Goal: Find specific page/section: Find specific page/section

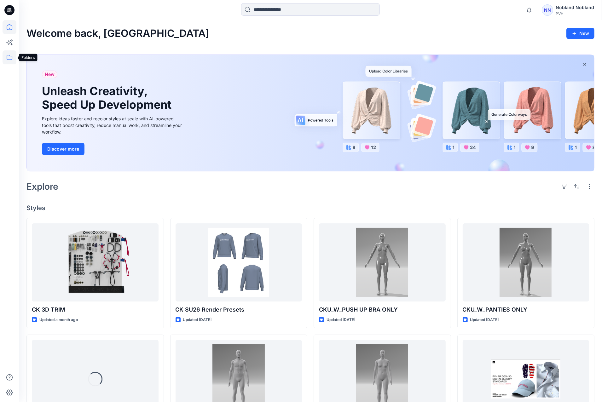
click at [13, 55] on icon at bounding box center [10, 57] width 14 height 14
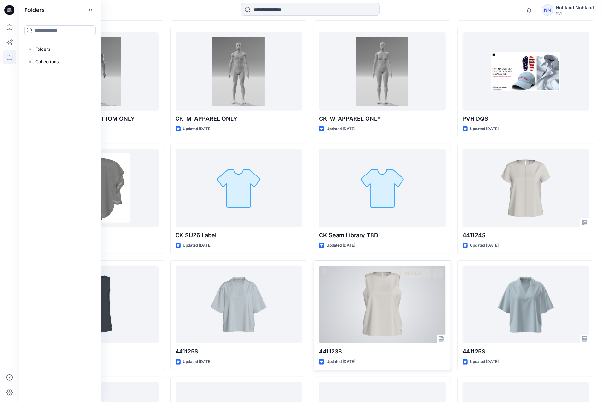
scroll to position [330, 0]
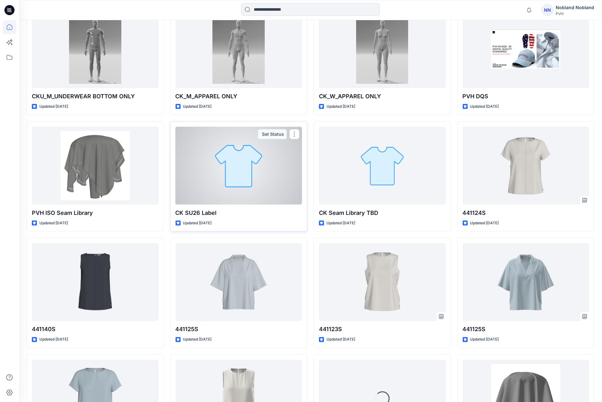
drag, startPoint x: 378, startPoint y: 225, endPoint x: 201, endPoint y: 219, distance: 177.2
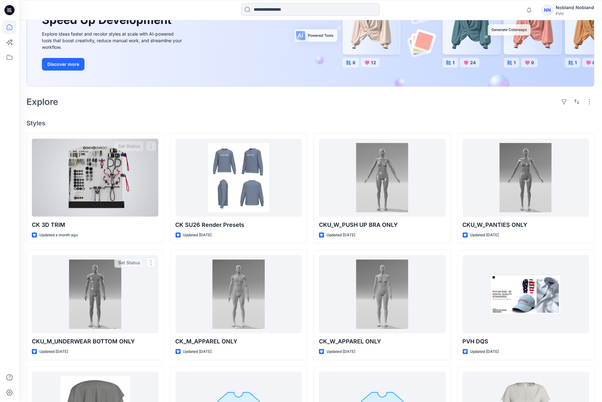
scroll to position [84, 0]
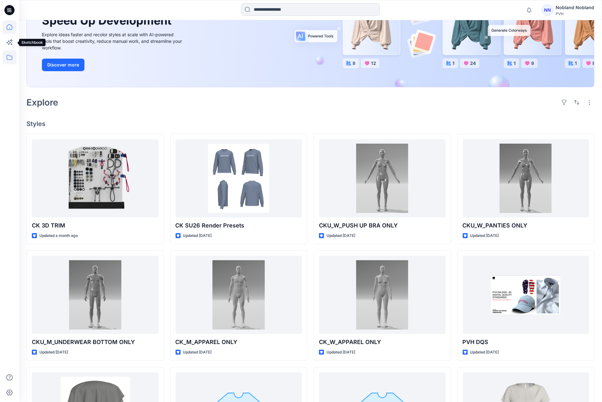
click at [8, 53] on icon at bounding box center [10, 57] width 14 height 14
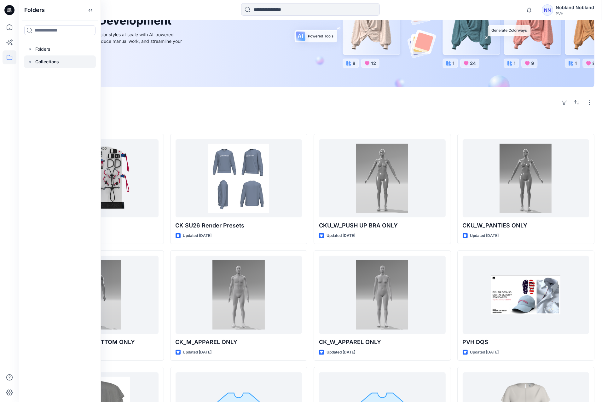
click at [48, 62] on p "Collections" at bounding box center [47, 62] width 24 height 8
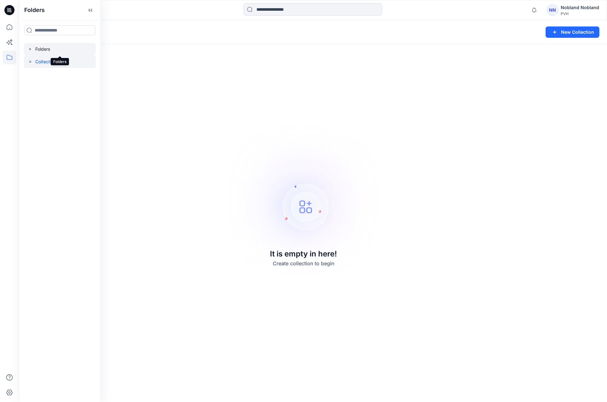
click at [46, 49] on div at bounding box center [60, 49] width 72 height 13
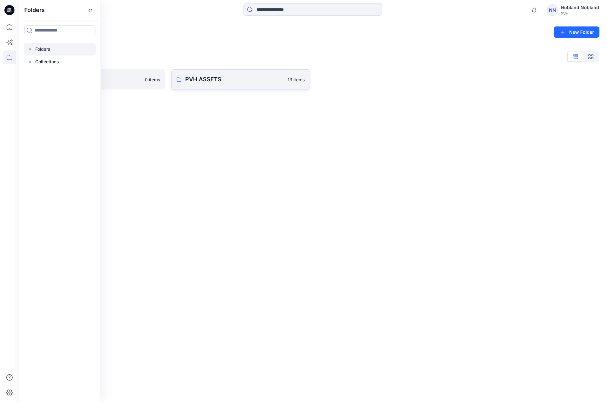
click at [219, 77] on p "PVH ASSETS" at bounding box center [234, 79] width 99 height 9
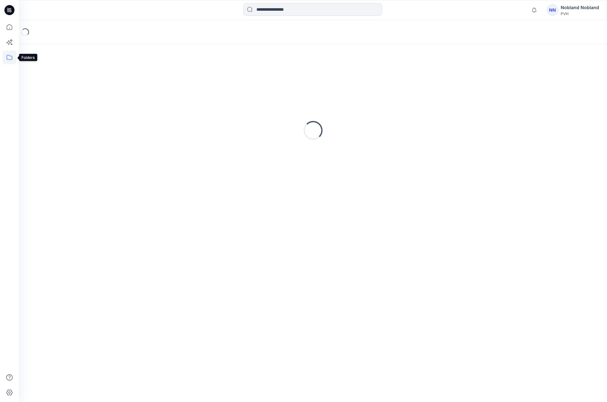
click at [13, 54] on icon at bounding box center [10, 57] width 14 height 14
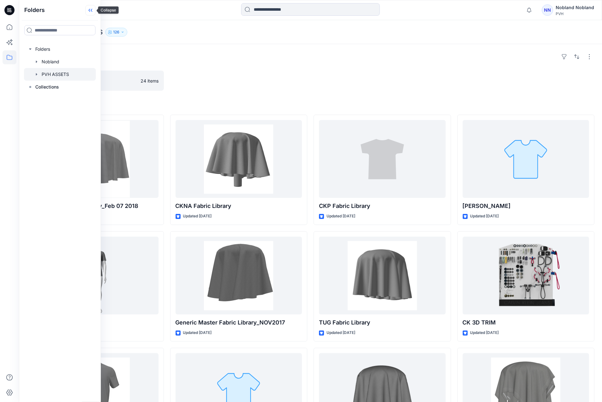
click at [88, 12] on icon at bounding box center [90, 10] width 10 height 10
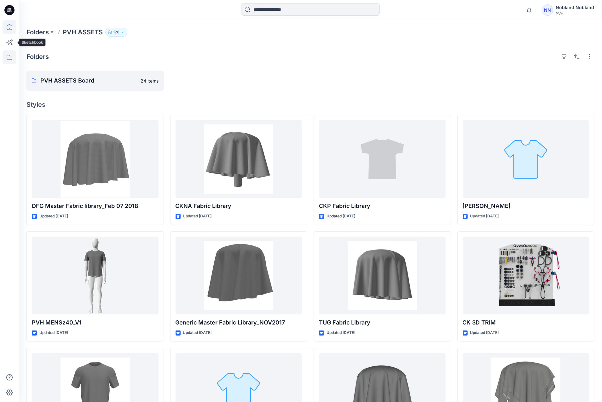
click at [7, 26] on icon at bounding box center [10, 27] width 14 height 14
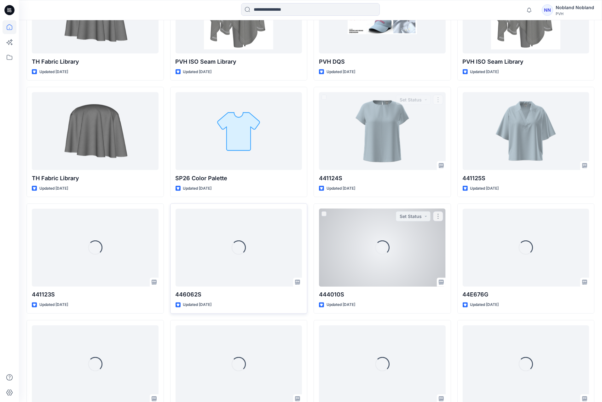
scroll to position [1064, 0]
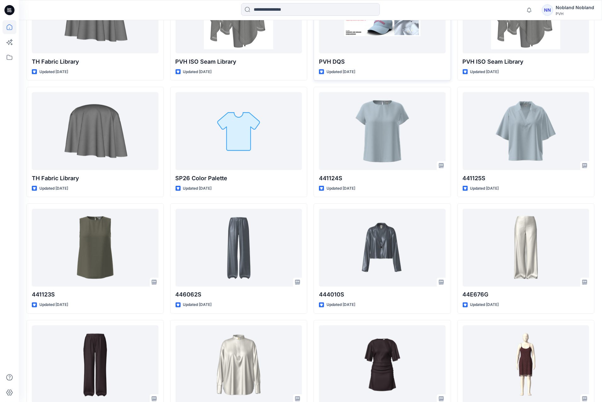
drag, startPoint x: 423, startPoint y: 10, endPoint x: 421, endPoint y: 24, distance: 13.8
click at [423, 10] on div at bounding box center [309, 10] width 291 height 14
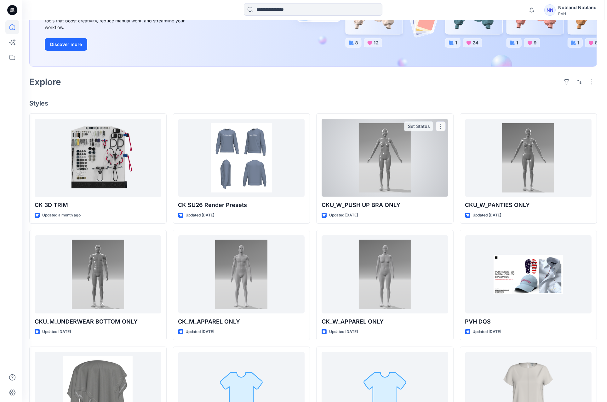
scroll to position [0, 0]
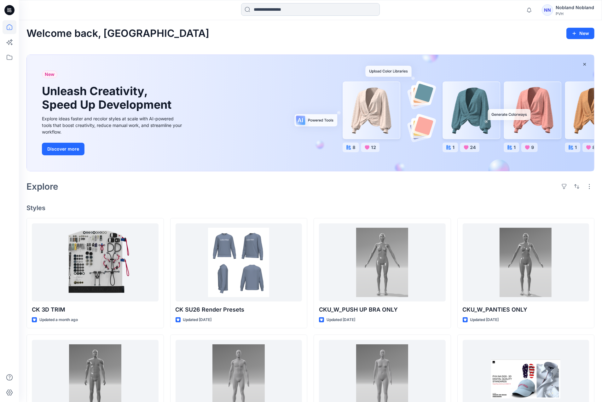
click at [266, 15] on input at bounding box center [310, 9] width 139 height 13
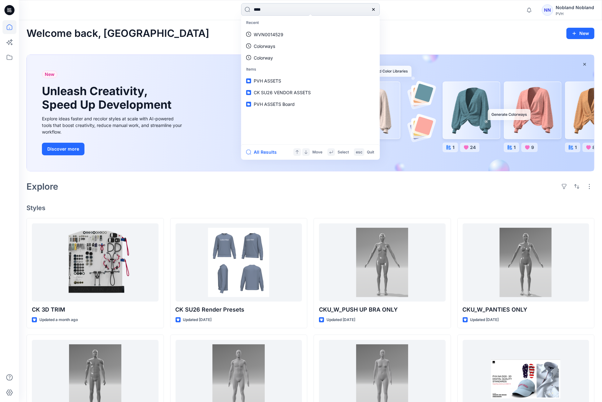
type input "*****"
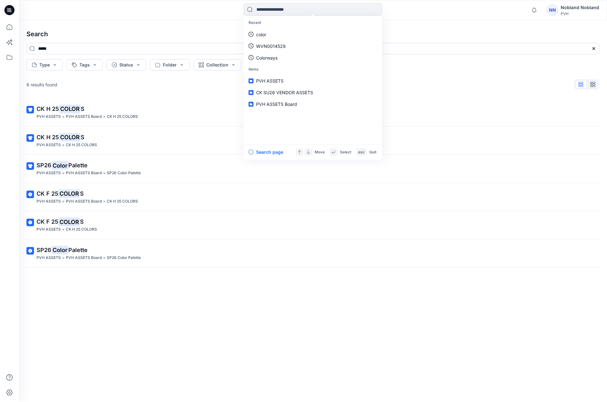
drag, startPoint x: 81, startPoint y: 252, endPoint x: 77, endPoint y: 260, distance: 9.2
click at [81, 252] on span "Palette" at bounding box center [77, 250] width 19 height 7
